Goal: Check status: Check status

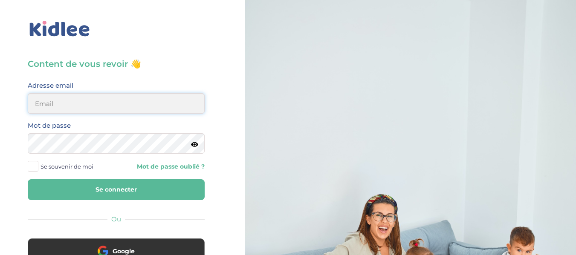
click at [163, 105] on input "email" at bounding box center [116, 103] width 177 height 20
type input "alexandrafournery@hotmail.com"
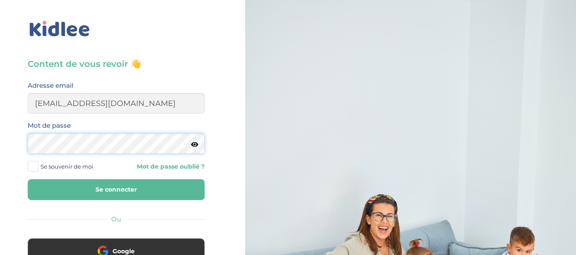
click at [28, 179] on button "Se connecter" at bounding box center [116, 189] width 177 height 21
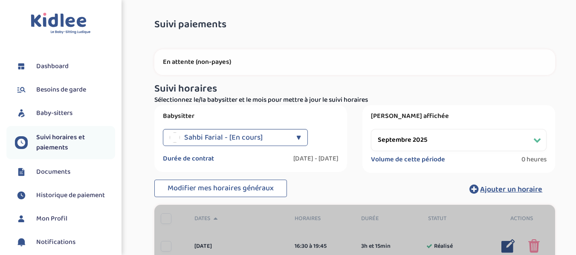
select select "septembre 2025"
